Goal: Register for event/course

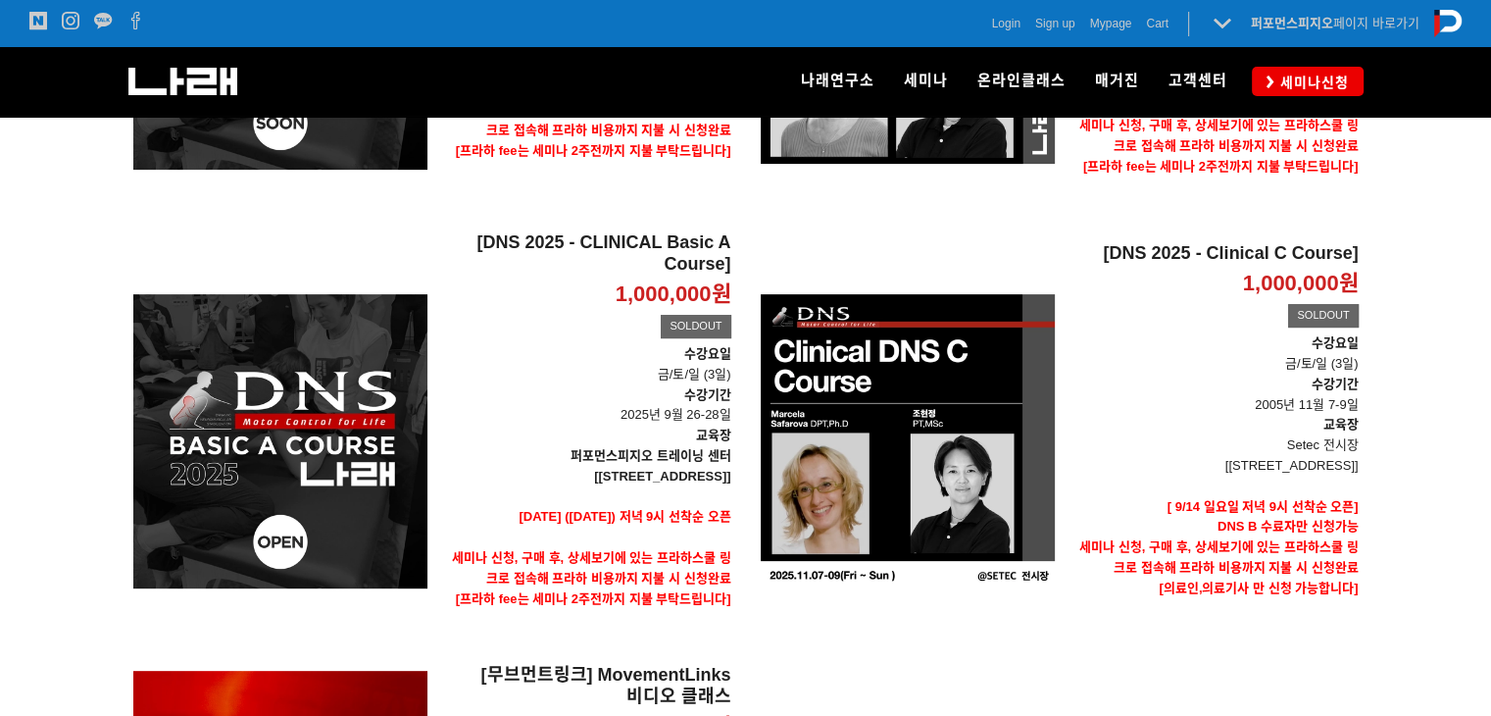
scroll to position [996, 0]
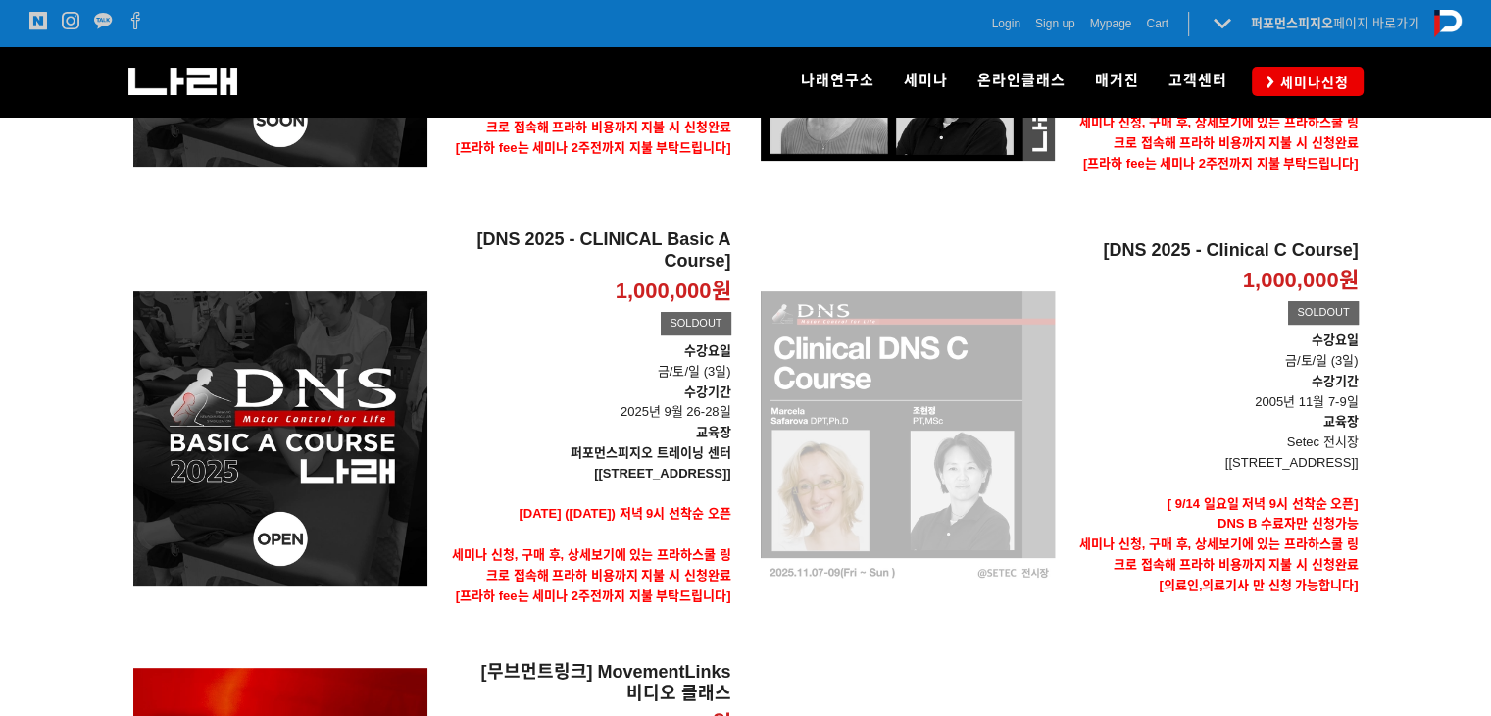
scroll to position [506, 0]
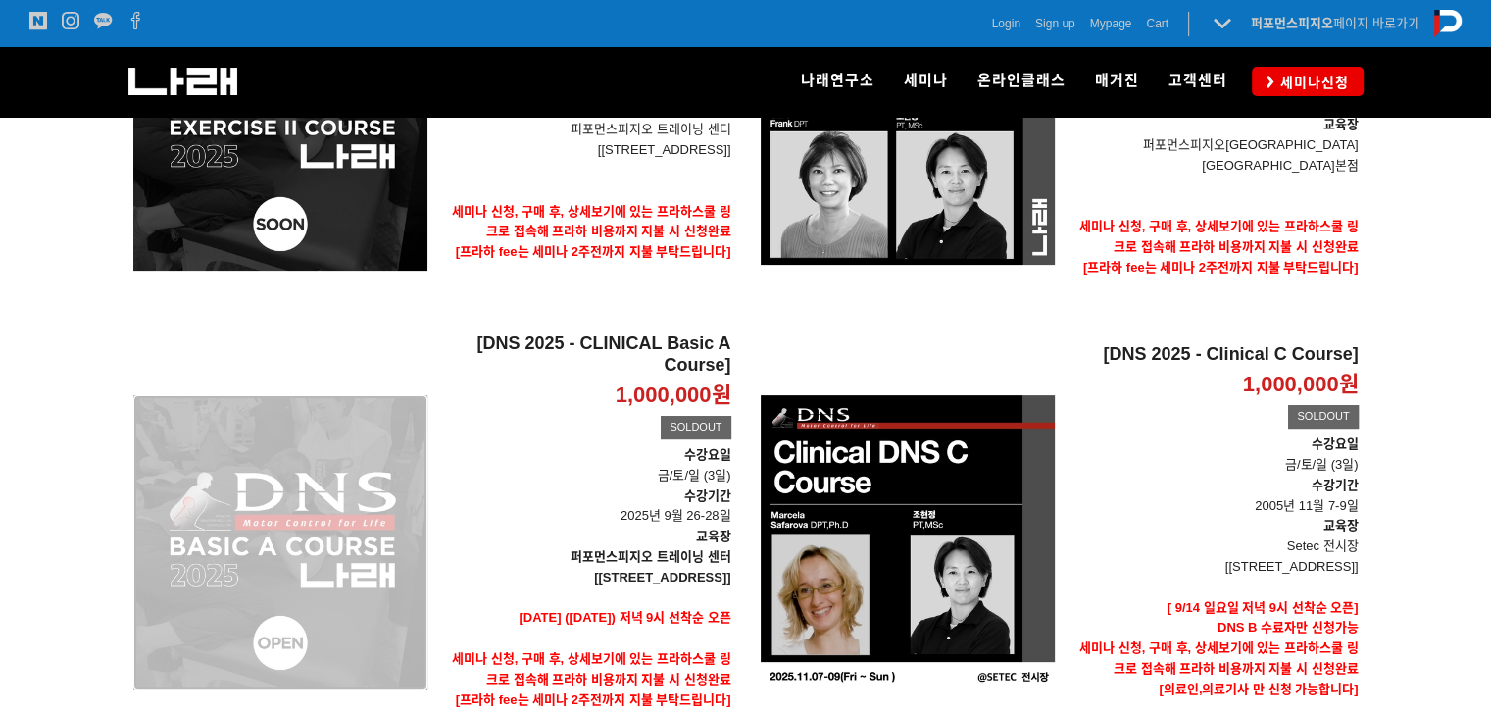
click at [302, 535] on div "[DNS 2025 - CLINICAL Basic A Course] 1,000,000원 TIME SALE SOLDOUT" at bounding box center [280, 542] width 294 height 418
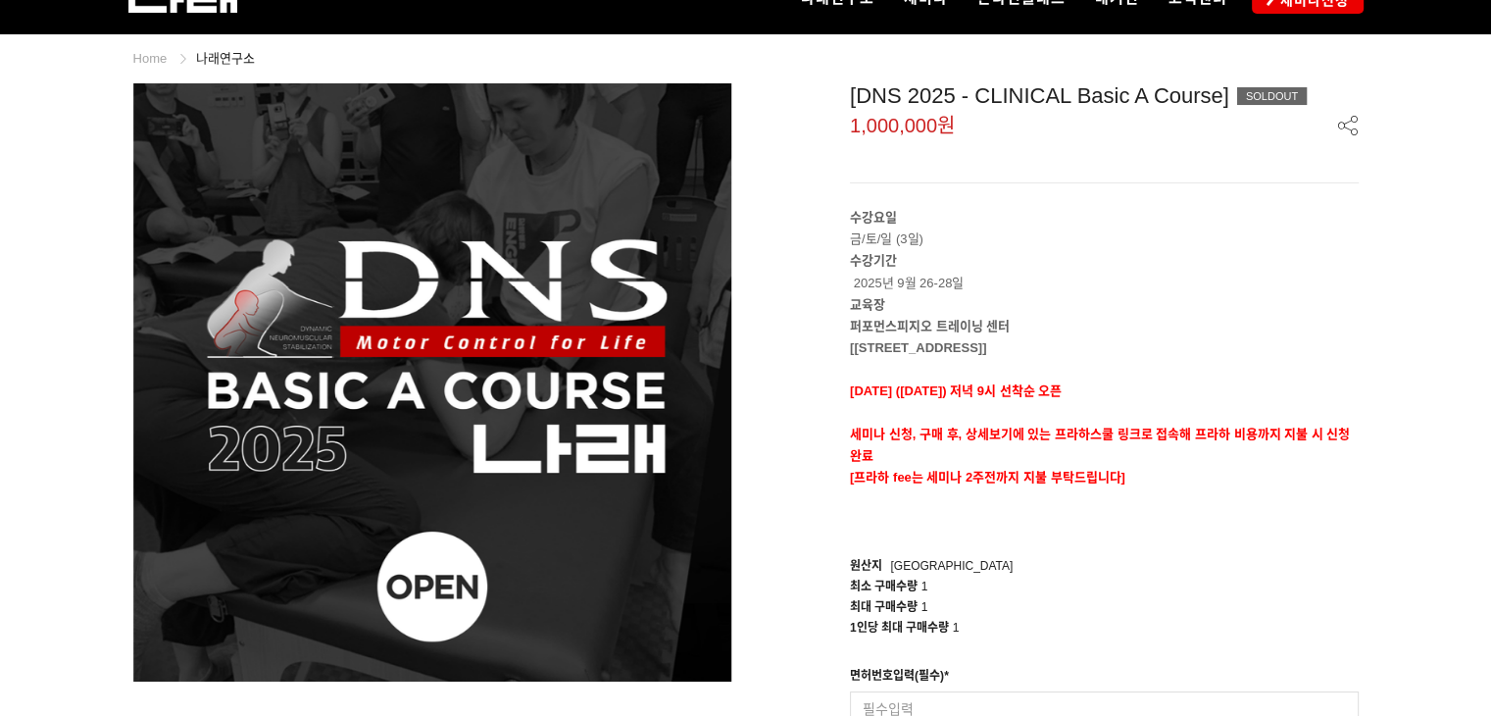
scroll to position [196, 0]
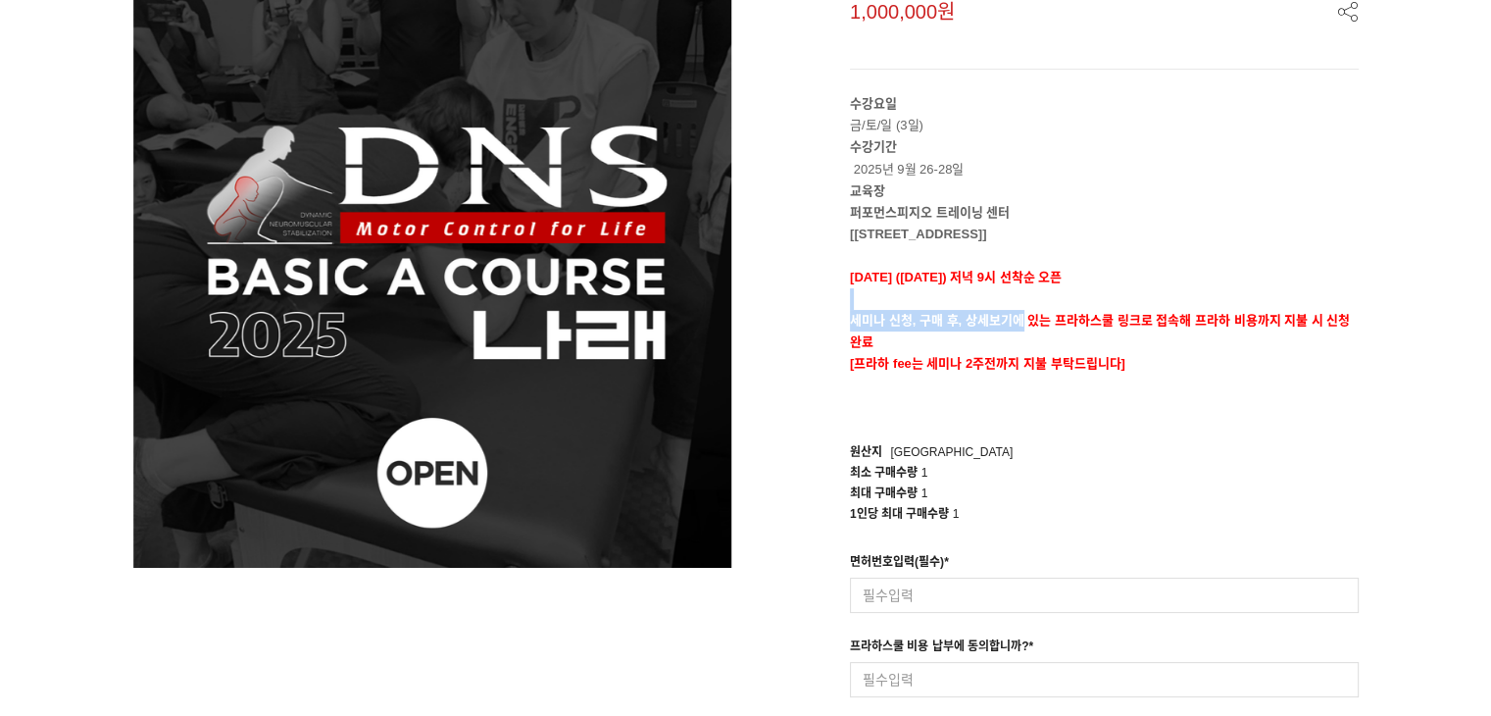
drag, startPoint x: 868, startPoint y: 296, endPoint x: 1064, endPoint y: 393, distance: 218.8
click at [1032, 327] on div "수강요일 금/토/일 (3일) 수강기간 2025년 9월 26-28일 교육장 퍼포먼스피지오 트레이닝 센터 [서울 송파구 법원로 128 SKV1 메…" at bounding box center [1104, 255] width 509 height 325
click at [1054, 467] on div "최소 구매수량 1" at bounding box center [1104, 473] width 509 height 21
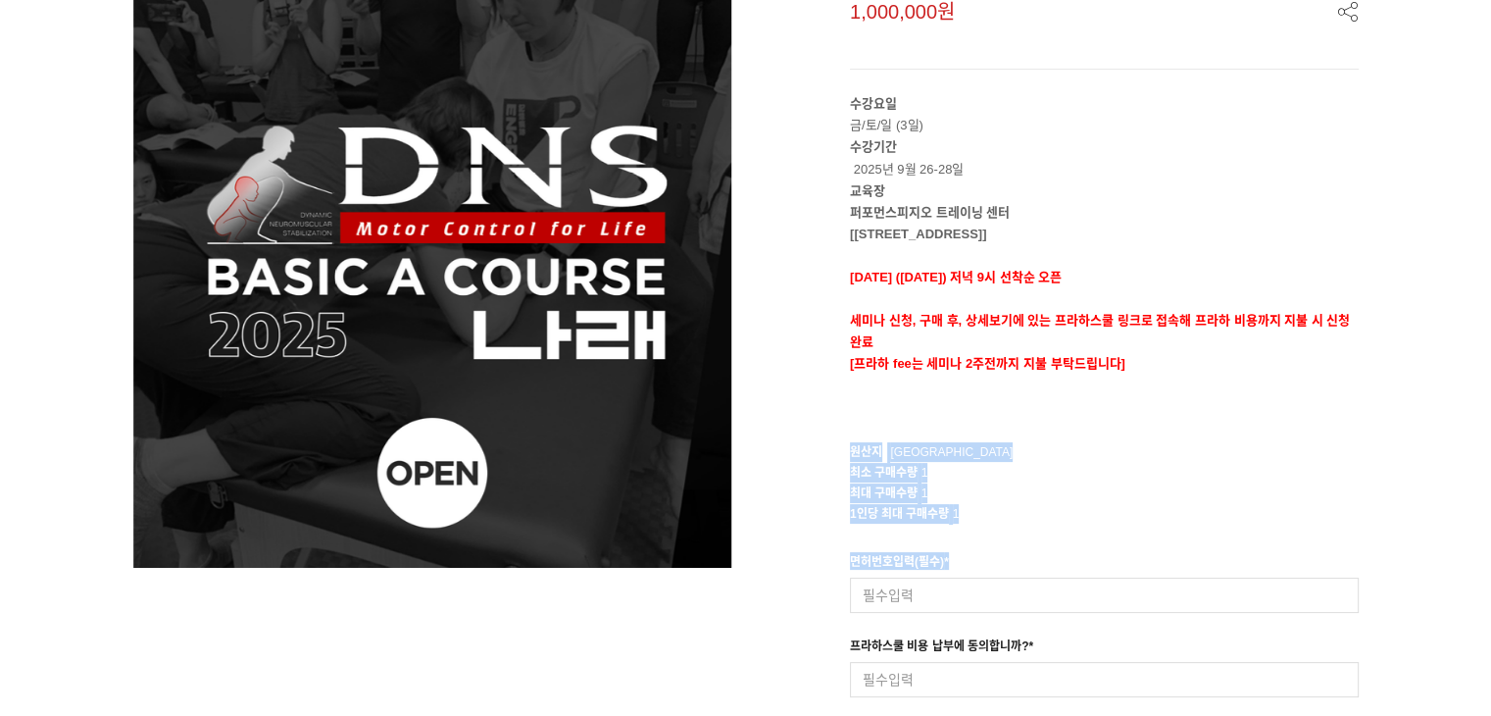
drag, startPoint x: 971, startPoint y: 538, endPoint x: 1059, endPoint y: 429, distance: 140.1
click at [828, 434] on div "[DNS 2025 - CLINICAL Basic A Course] SOLDOUT 1,000,000원 수강요일 금/토/일 (3일) 수강기간 20…" at bounding box center [1060, 411] width 598 height 882
click at [1067, 430] on div "[DNS 2025 - CLINICAL Basic A Course] SOLDOUT 1,000,000원 수강요일 금/토/일 (3일) 수강기간 20…" at bounding box center [1060, 411] width 598 height 882
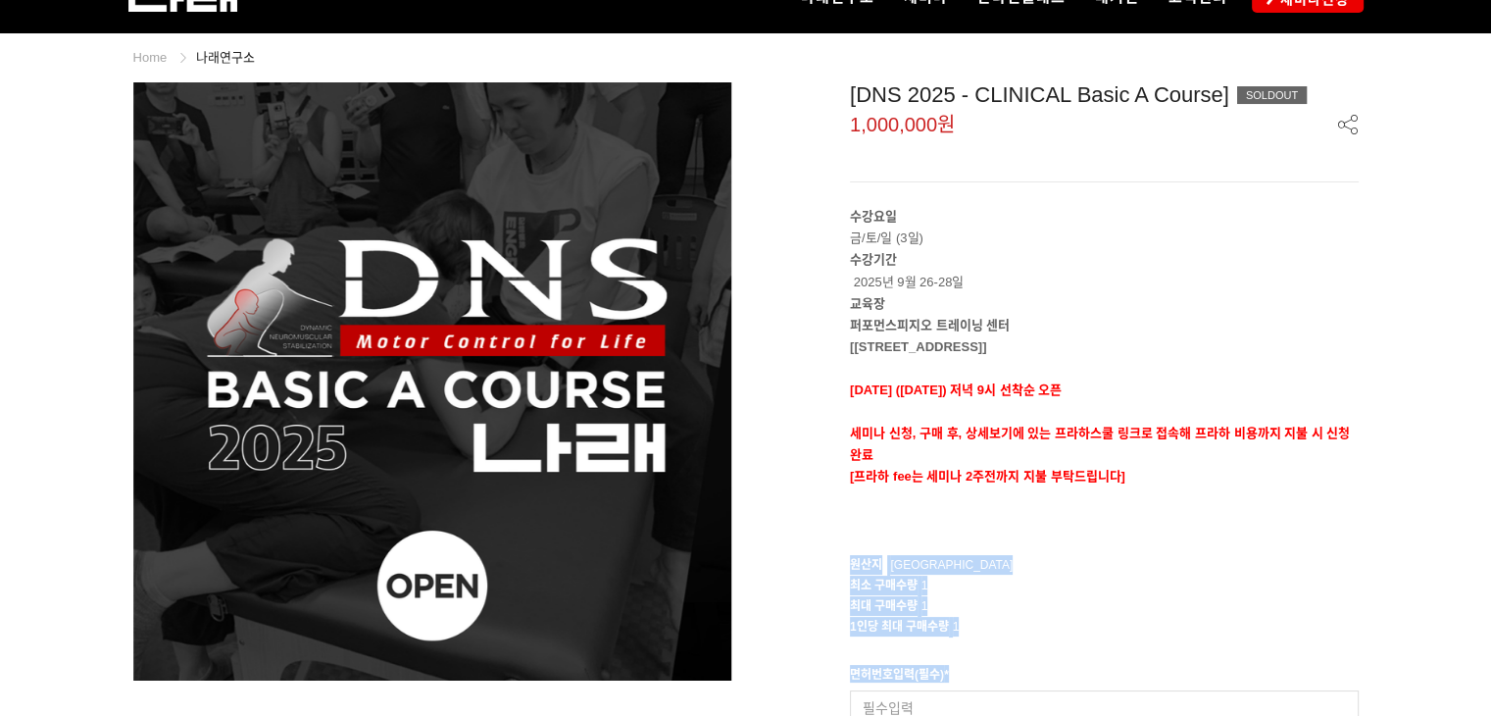
scroll to position [0, 0]
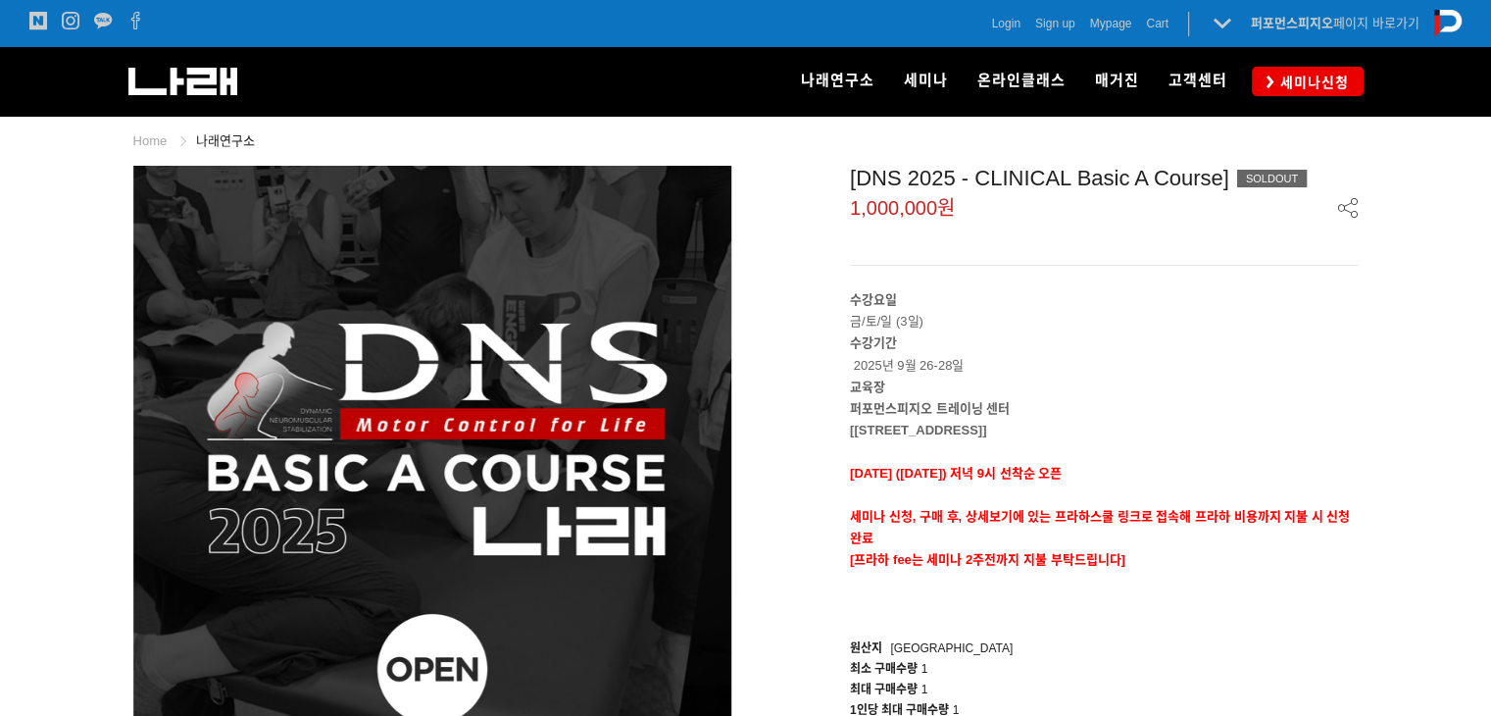
click at [941, 401] on strong "퍼포먼스피지오 트레이닝 센터" at bounding box center [930, 408] width 160 height 15
